Goal: Task Accomplishment & Management: Manage account settings

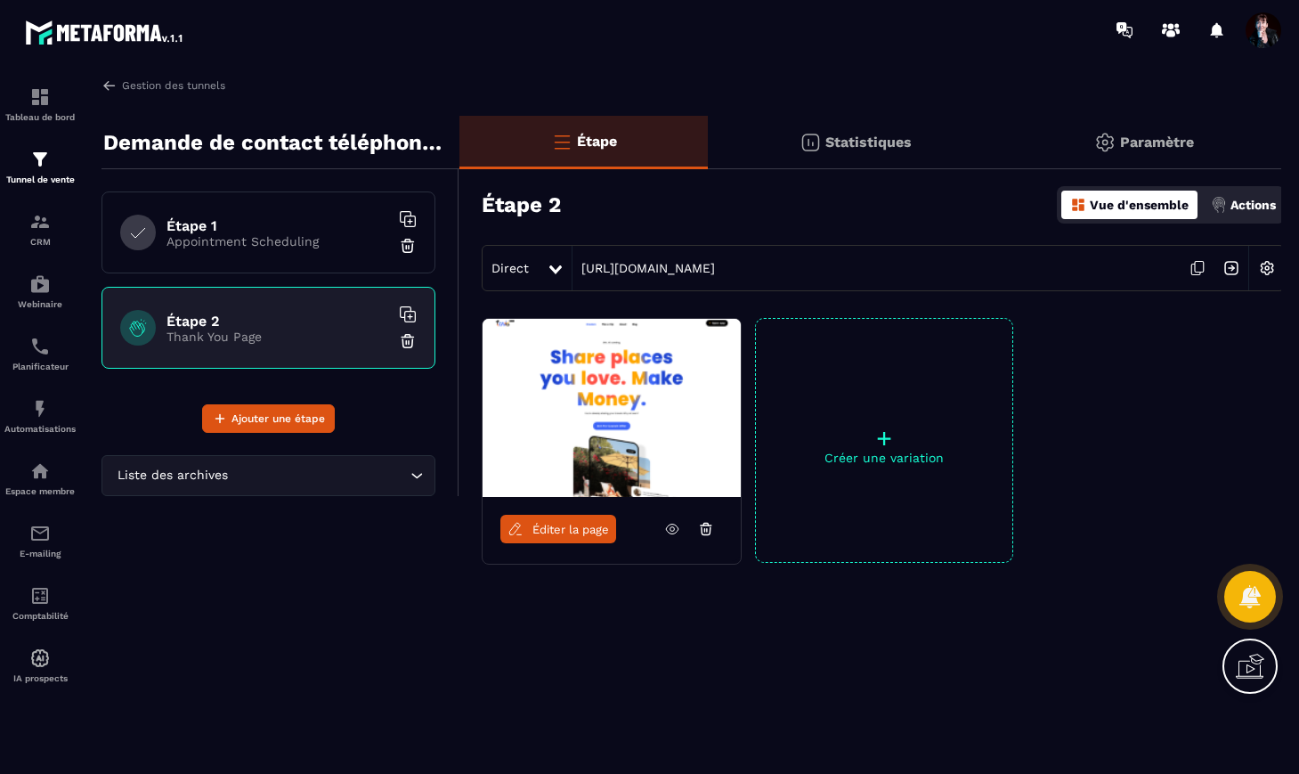
click at [1264, 28] on span at bounding box center [1264, 30] width 36 height 36
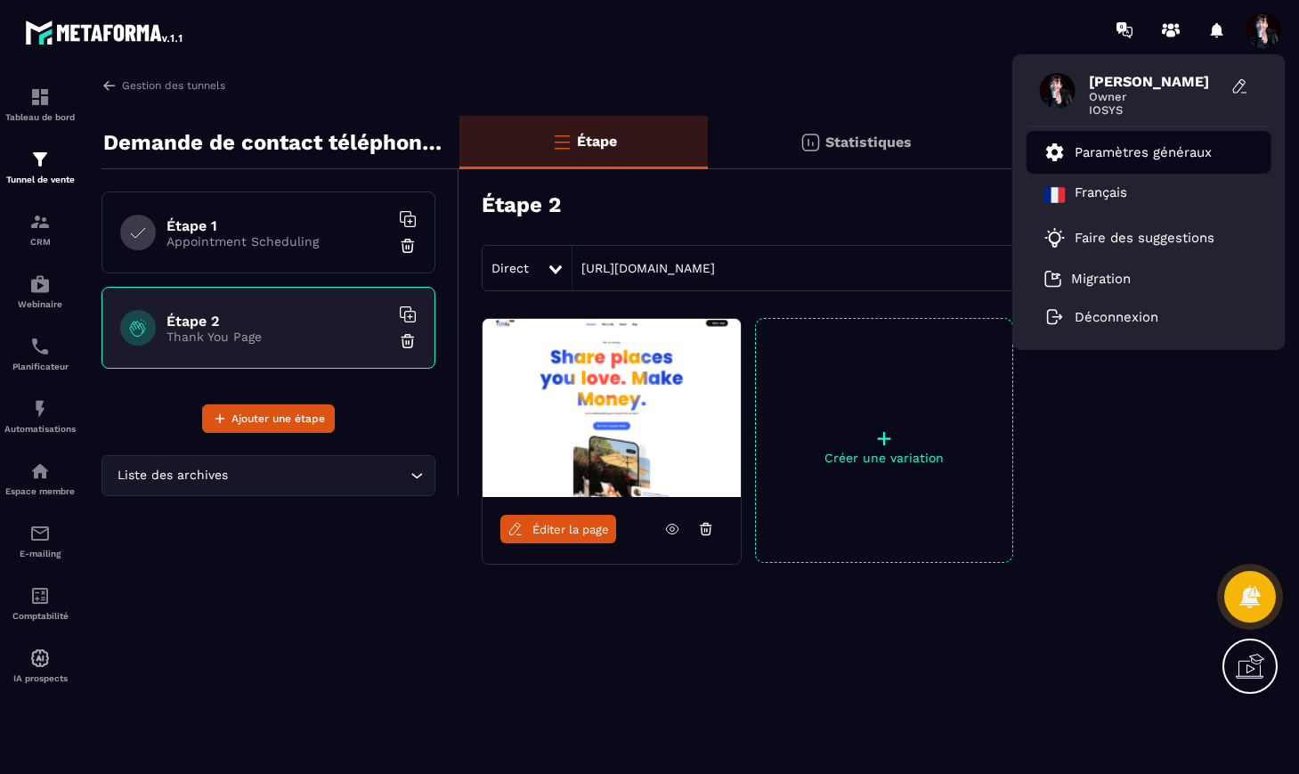
click at [1169, 157] on p "Paramètres généraux" at bounding box center [1143, 152] width 137 height 16
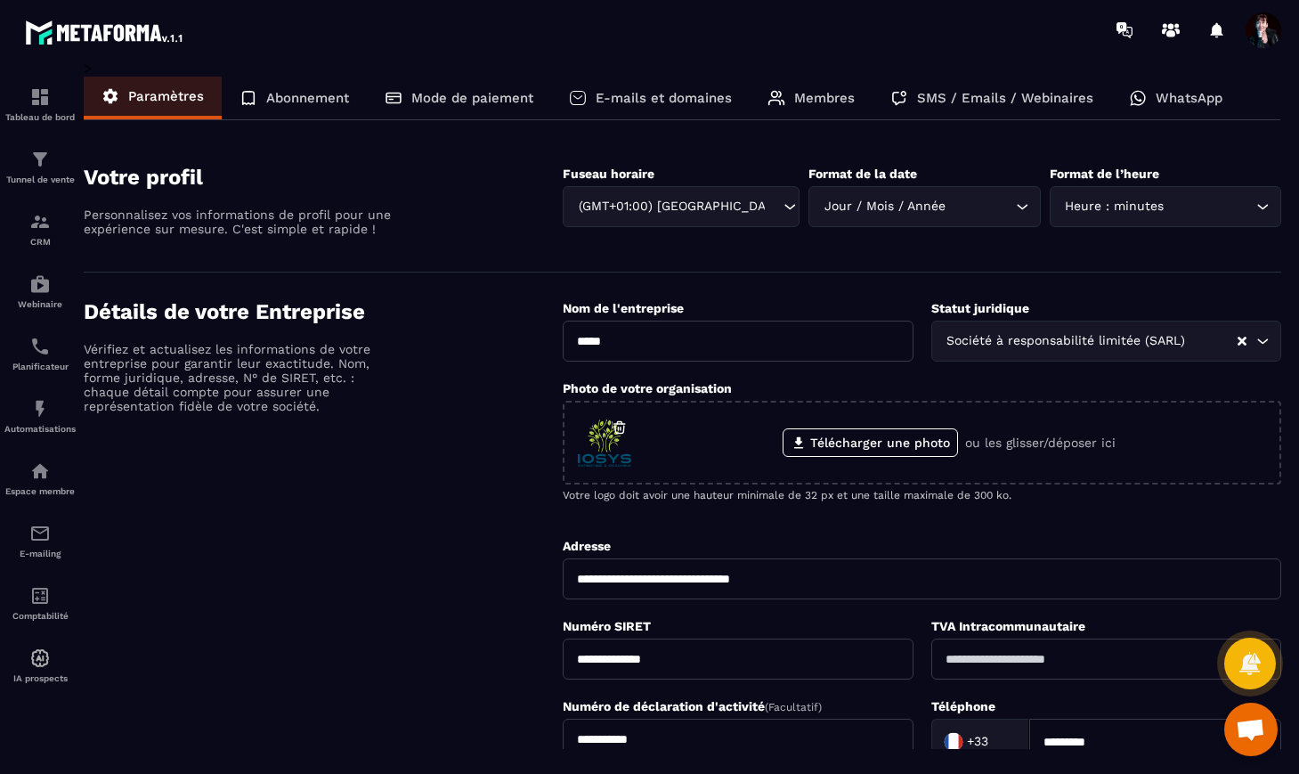
click at [695, 105] on p "E-mails et domaines" at bounding box center [664, 98] width 136 height 16
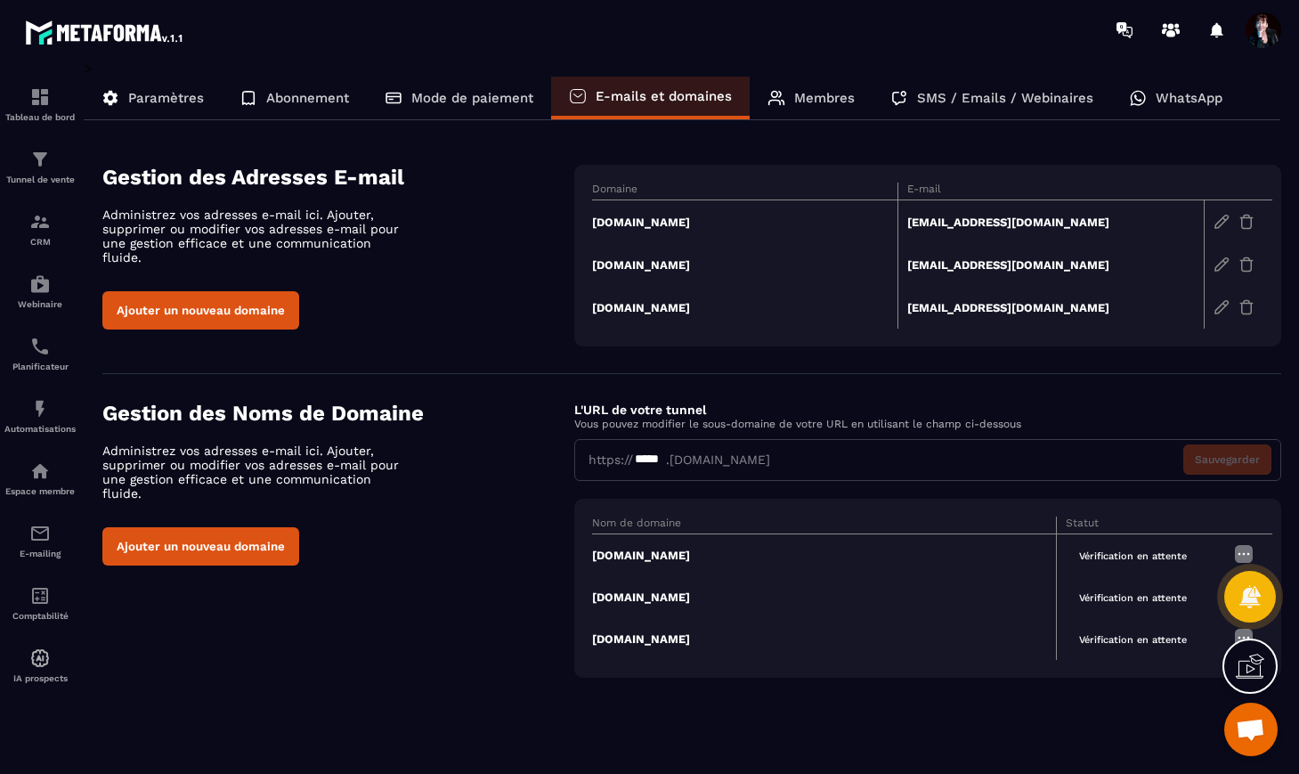
click at [1219, 224] on img at bounding box center [1222, 222] width 16 height 16
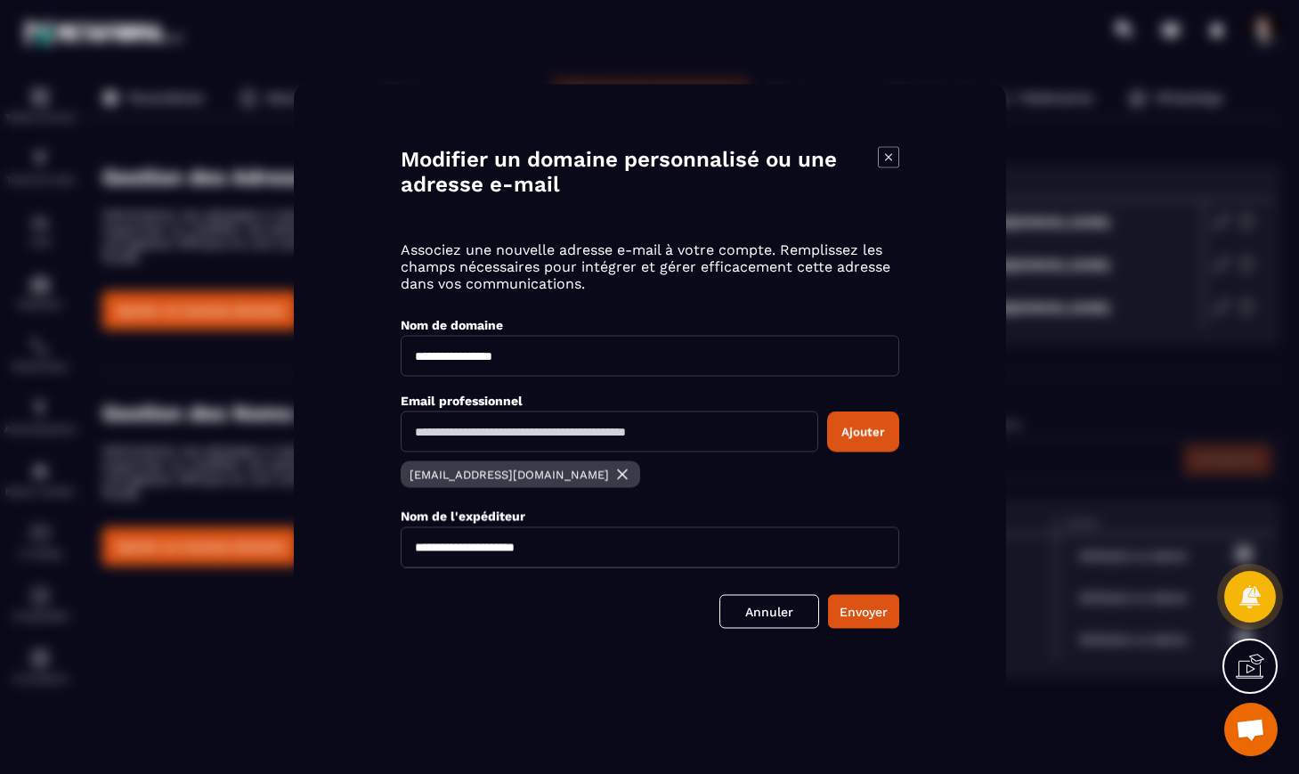
click at [885, 156] on icon "Modal window" at bounding box center [888, 156] width 21 height 21
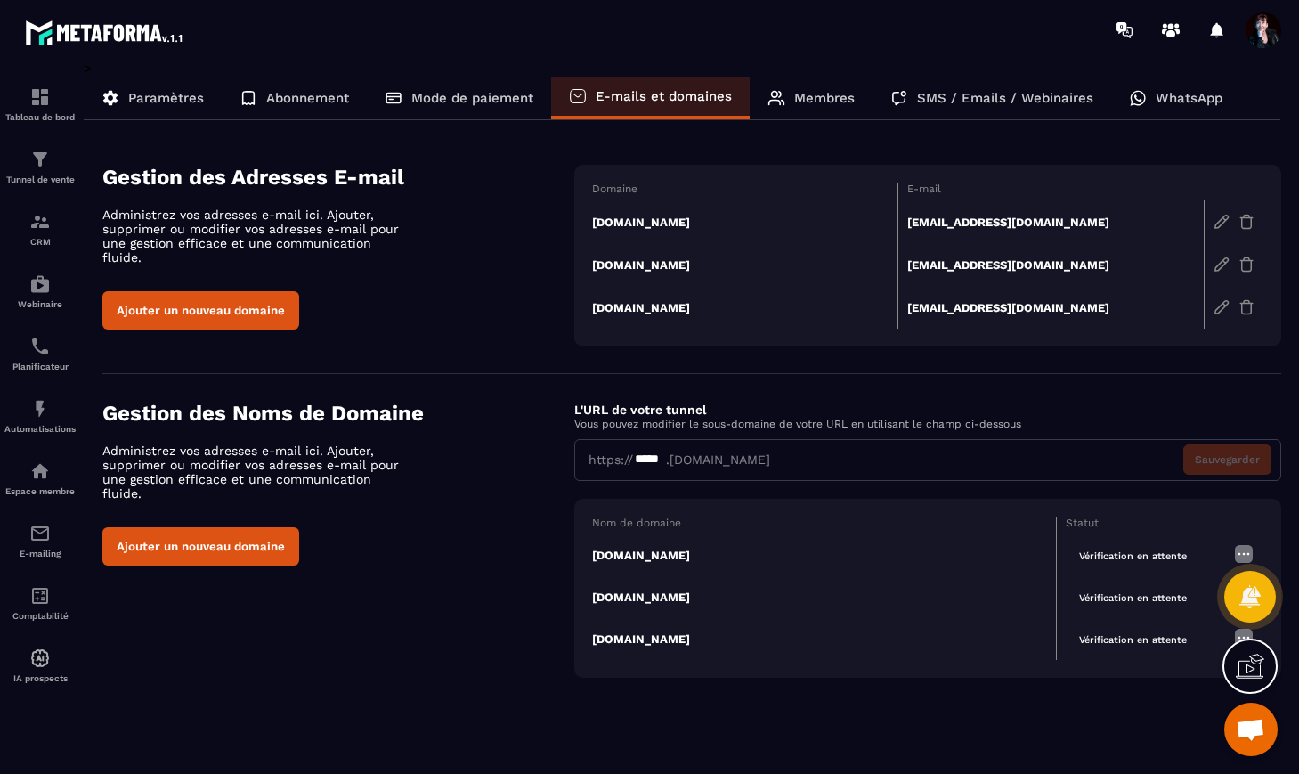
click at [1222, 264] on img at bounding box center [1222, 264] width 16 height 16
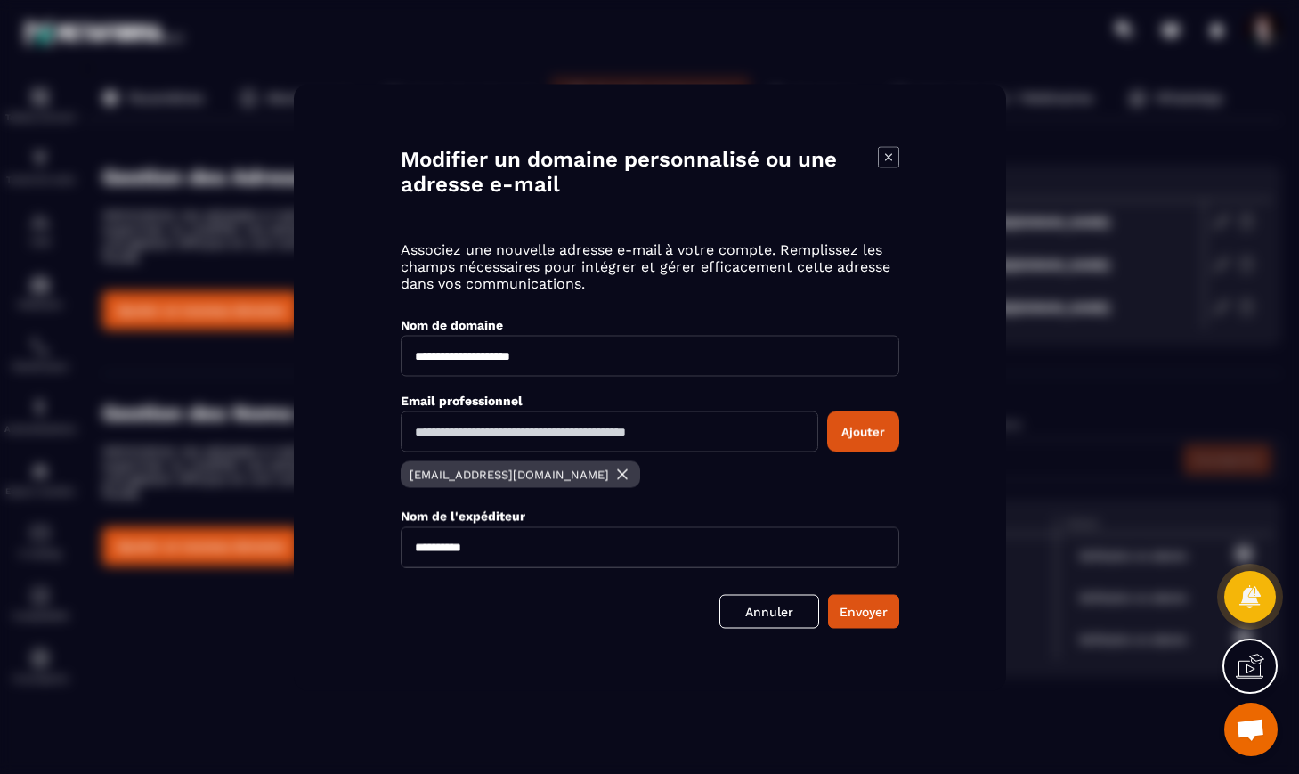
click at [894, 157] on icon "Modal window" at bounding box center [888, 156] width 21 height 21
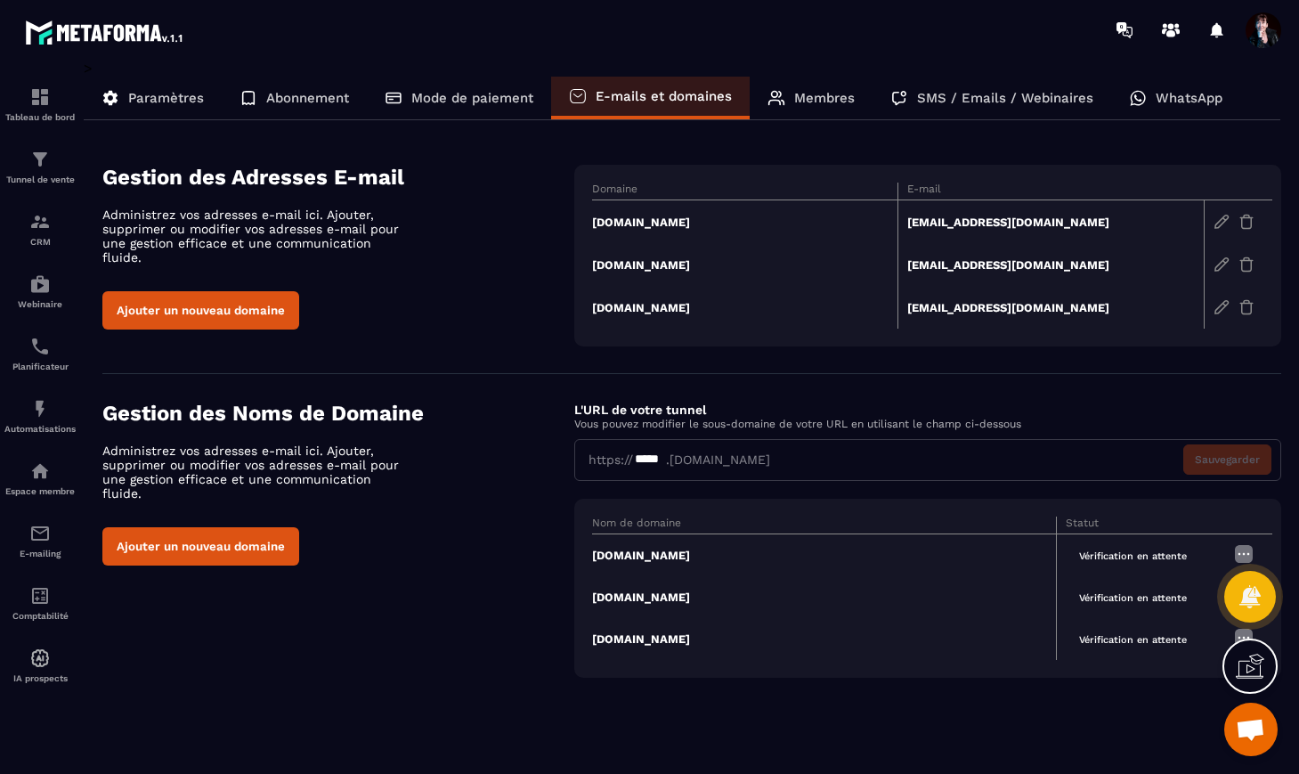
click at [1225, 303] on img at bounding box center [1222, 307] width 16 height 16
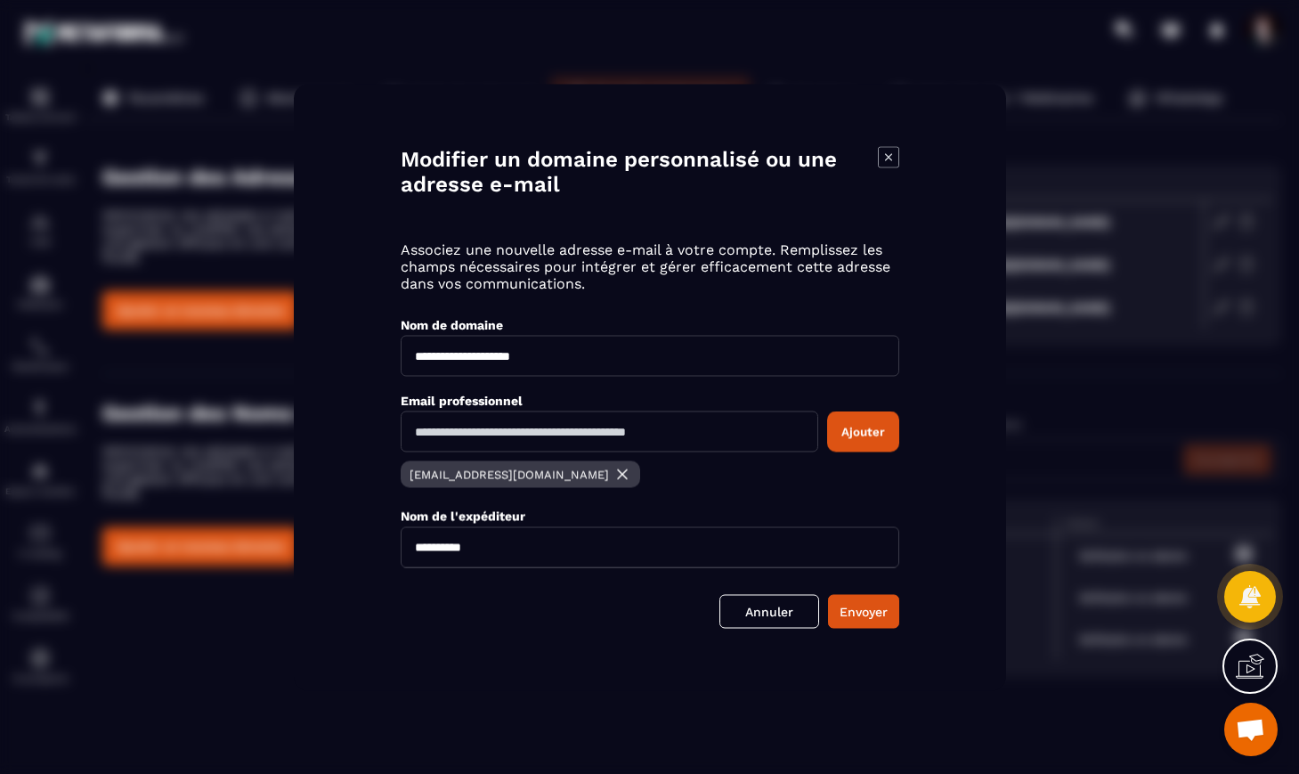
click at [886, 162] on icon "Modal window" at bounding box center [888, 156] width 21 height 21
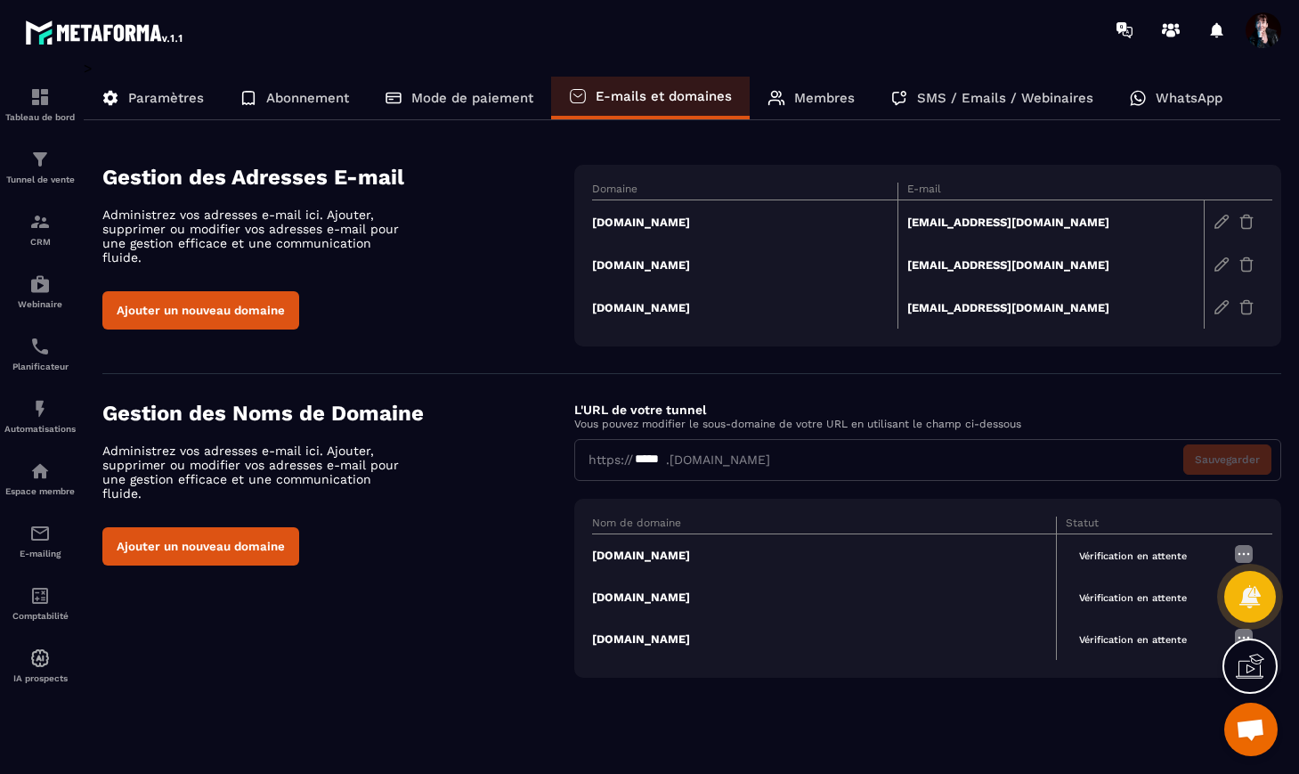
click at [1248, 554] on img at bounding box center [1243, 553] width 21 height 21
click at [1191, 588] on span "Modifier" at bounding box center [1199, 587] width 46 height 13
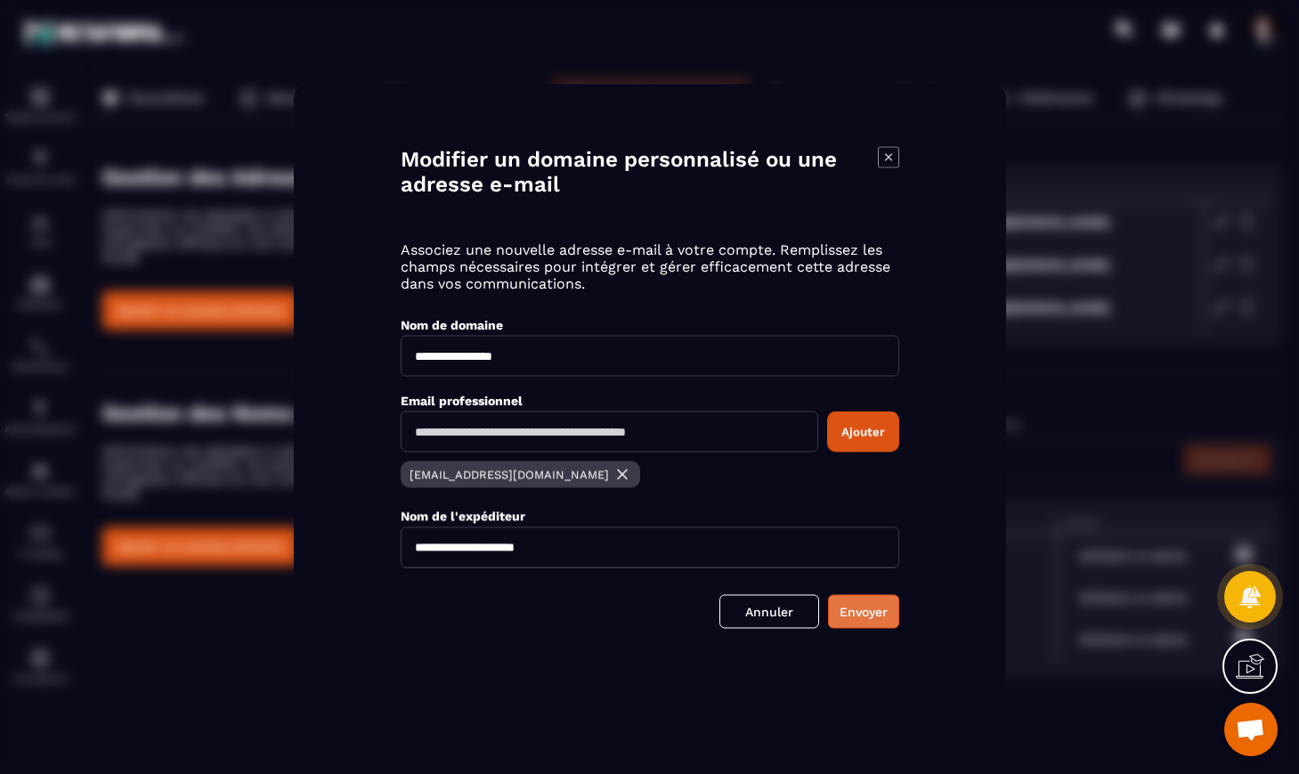
click at [858, 610] on button "Envoyer" at bounding box center [863, 611] width 71 height 34
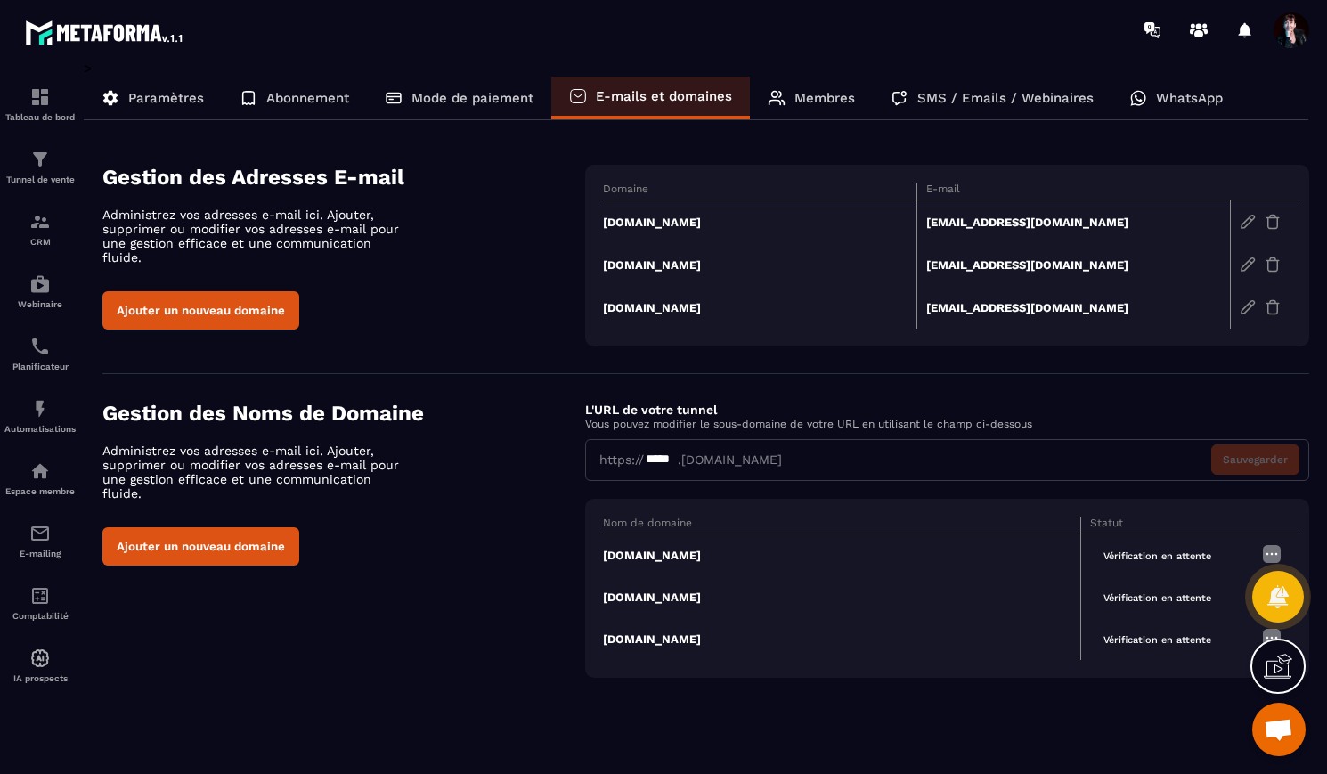
click at [762, 462] on div "https:// ***** .[DOMAIN_NAME] Sauvegarder" at bounding box center [947, 460] width 724 height 42
click at [673, 461] on div "*****" at bounding box center [661, 460] width 34 height 19
